Goal: Information Seeking & Learning: Check status

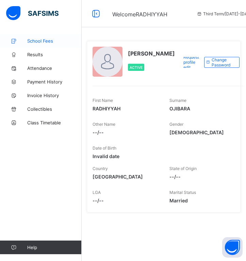
click at [35, 41] on span "School Fees" at bounding box center [54, 40] width 54 height 5
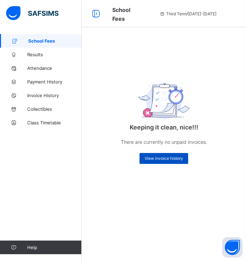
click at [173, 160] on span "View invoice history" at bounding box center [164, 158] width 38 height 5
click at [30, 57] on span "Results" at bounding box center [54, 54] width 54 height 5
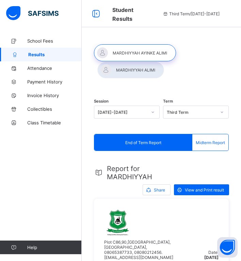
click at [173, 143] on div "End of Term Report" at bounding box center [143, 142] width 98 height 16
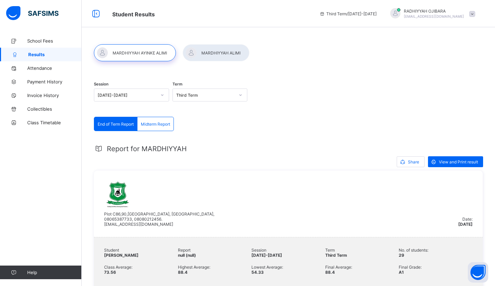
click at [246, 12] on span at bounding box center [473, 14] width 6 height 6
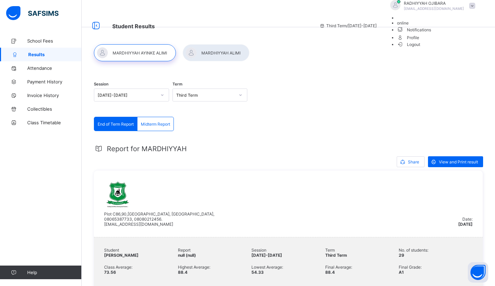
click at [246, 48] on span "Logout" at bounding box center [408, 44] width 23 height 7
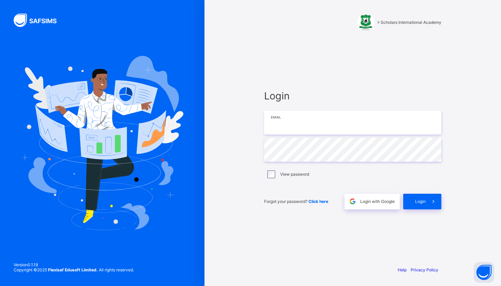
click at [246, 123] on input "email" at bounding box center [352, 123] width 177 height 24
type input "**********"
click at [246, 204] on div "Login" at bounding box center [422, 202] width 38 height 16
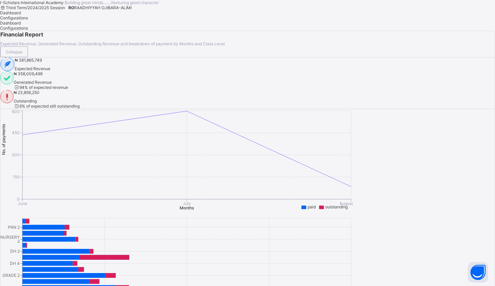
click at [39, 95] on span "₦ 23,856,250" at bounding box center [27, 92] width 26 height 5
click at [43, 76] on span "₦ 358,009,499" at bounding box center [28, 73] width 29 height 5
click at [28, 20] on span "Configurations" at bounding box center [14, 17] width 28 height 5
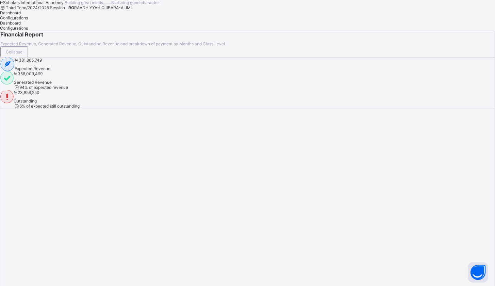
click at [21, 15] on span "Dashboard" at bounding box center [10, 12] width 21 height 5
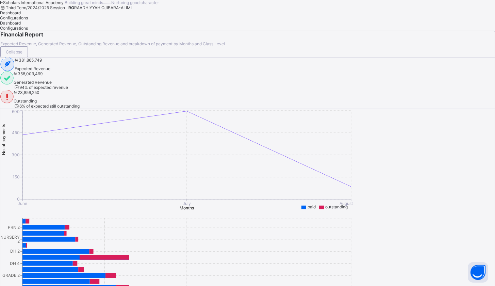
click at [43, 76] on span "₦ 358,009,499" at bounding box center [28, 73] width 29 height 5
click at [55, 10] on div "I-Scholars International Academy Building great minds........Nurturing good cha…" at bounding box center [247, 5] width 495 height 10
click at [28, 20] on span "Configurations" at bounding box center [14, 17] width 28 height 5
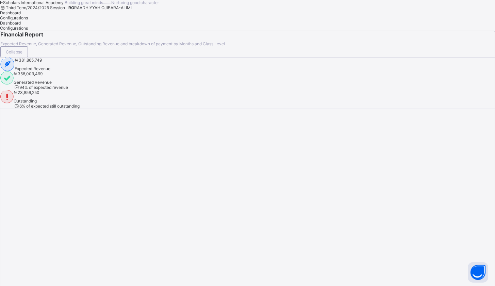
click at [21, 15] on span "Dashboard" at bounding box center [10, 12] width 21 height 5
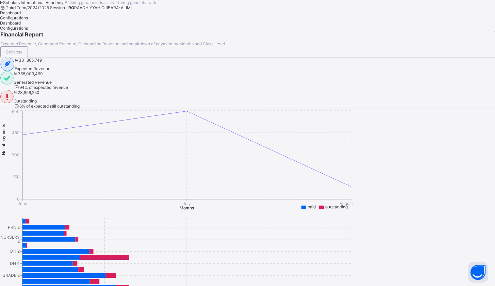
click at [38, 10] on div "I-Scholars International Academy Building great minds........Nurturing good cha…" at bounding box center [247, 5] width 495 height 10
drag, startPoint x: 346, startPoint y: 125, endPoint x: 406, endPoint y: 105, distance: 62.4
click at [80, 109] on div "₦ 23,856,250 Outstanding 6 % of expected still outstanding" at bounding box center [47, 99] width 66 height 19
click at [28, 57] on div "Collapse" at bounding box center [14, 51] width 28 height 11
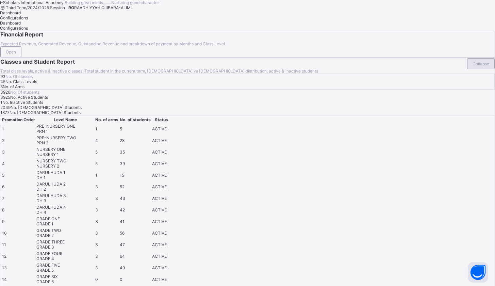
click at [246, 66] on span "Collapse" at bounding box center [481, 63] width 17 height 5
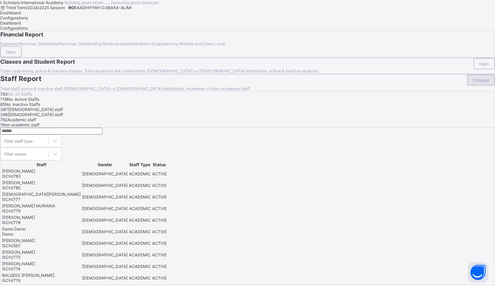
click at [246, 83] on span "Collapse" at bounding box center [481, 80] width 17 height 5
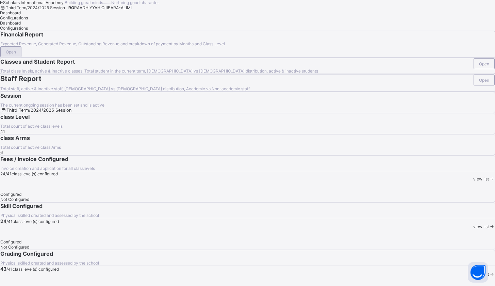
click at [16, 54] on span "Open" at bounding box center [11, 51] width 10 height 5
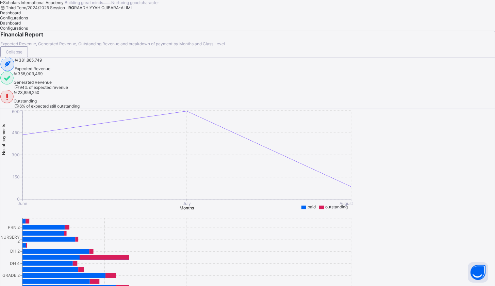
click at [42, 63] on span "₦ 381,865,749" at bounding box center [28, 60] width 27 height 5
click at [246, 90] on div "₦ 358,009,499 Generated Revenue 94 % of expected revenue" at bounding box center [247, 80] width 495 height 19
click at [80, 104] on span "Outstanding" at bounding box center [47, 100] width 66 height 5
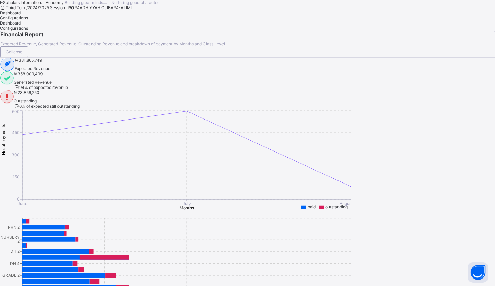
click at [80, 104] on span "Outstanding" at bounding box center [47, 100] width 66 height 5
click at [28, 20] on span "Configurations" at bounding box center [14, 17] width 28 height 5
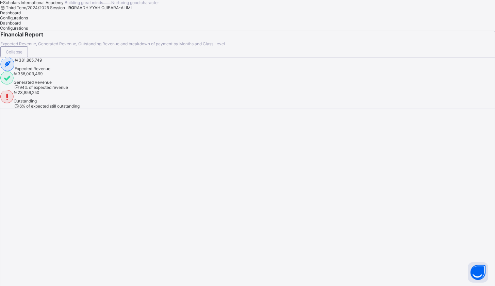
click at [21, 15] on span "Dashboard" at bounding box center [10, 12] width 21 height 5
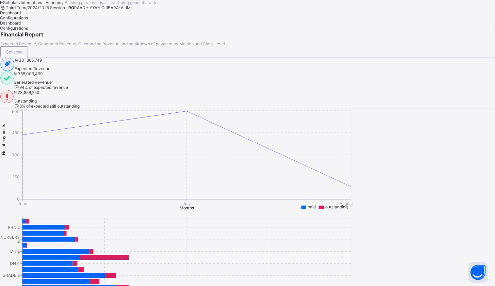
click at [246, 10] on div "I-Scholars International Academy Building great minds........Nurturing good cha…" at bounding box center [247, 5] width 495 height 10
click at [28, 20] on span "Configurations" at bounding box center [14, 17] width 28 height 5
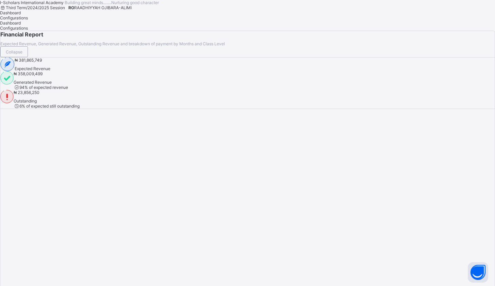
click at [21, 15] on span "Dashboard" at bounding box center [10, 12] width 21 height 5
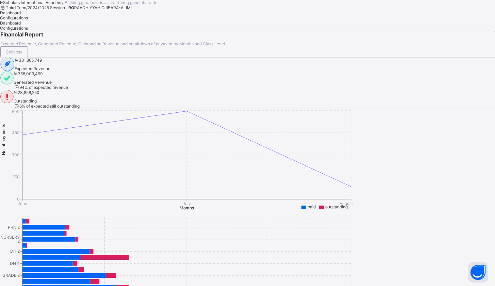
click at [42, 63] on span "₦ 381,865,749" at bounding box center [28, 60] width 27 height 5
click at [43, 76] on span "₦ 358,009,499" at bounding box center [28, 73] width 29 height 5
click at [39, 95] on span "₦ 23,856,250" at bounding box center [27, 92] width 26 height 5
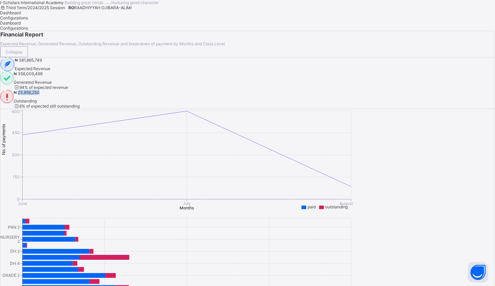
click at [39, 95] on span "₦ 23,856,250" at bounding box center [27, 92] width 26 height 5
click at [132, 10] on span "RAADHIYYAH OJIBARA-ALIMI" at bounding box center [103, 7] width 58 height 5
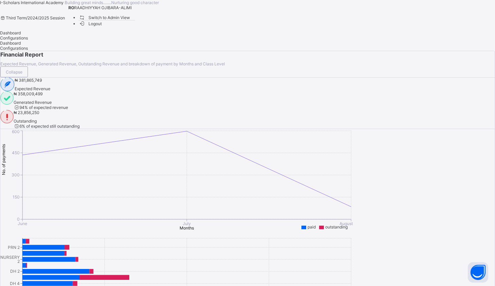
click at [130, 21] on span "Switch to Admin View" at bounding box center [105, 17] width 52 height 7
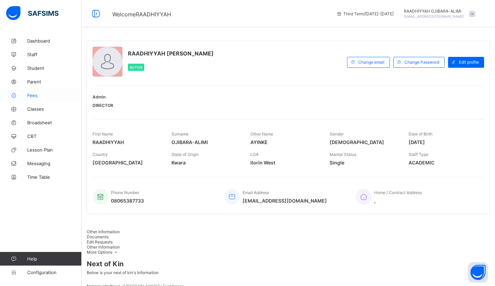
click at [30, 96] on span "Fees" at bounding box center [54, 95] width 54 height 5
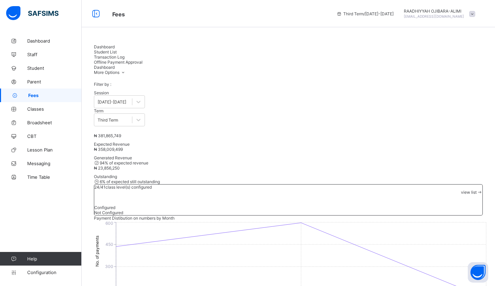
click at [117, 52] on span "Student List" at bounding box center [105, 51] width 23 height 5
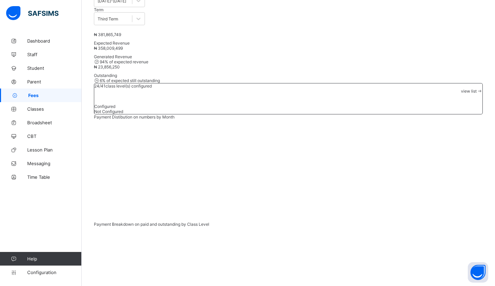
scroll to position [160, 0]
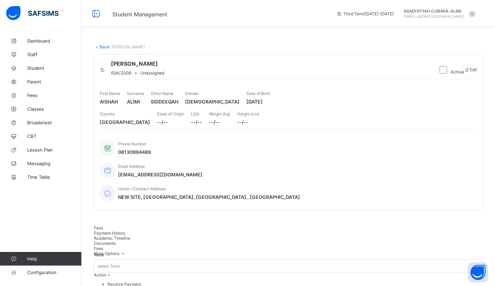
click at [126, 231] on span "Payment History" at bounding box center [110, 233] width 32 height 5
click at [98, 46] on icon at bounding box center [97, 46] width 6 height 5
click at [98, 48] on icon at bounding box center [97, 46] width 6 height 5
click at [102, 47] on link "Back" at bounding box center [105, 46] width 10 height 5
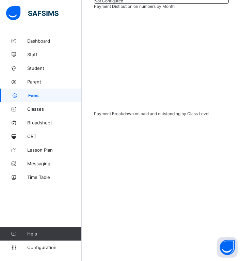
scroll to position [235, 0]
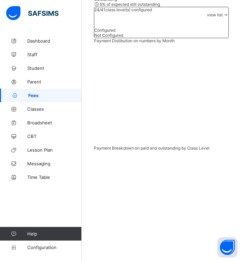
scroll to position [82, 0]
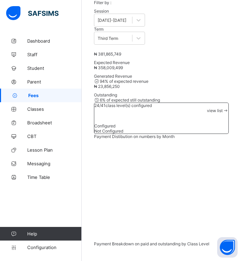
type input "**********"
drag, startPoint x: 124, startPoint y: 147, endPoint x: 144, endPoint y: 147, distance: 20.4
